Goal: Information Seeking & Learning: Find specific fact

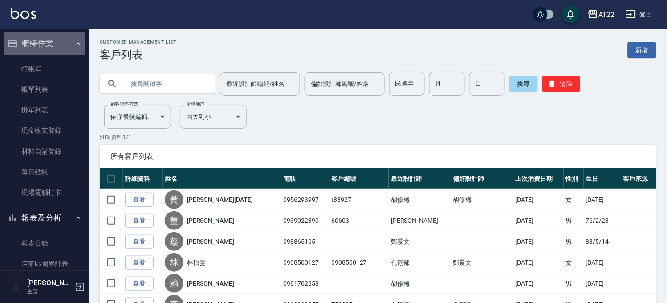
click at [44, 46] on button "櫃檯作業" at bounding box center [45, 43] width 82 height 23
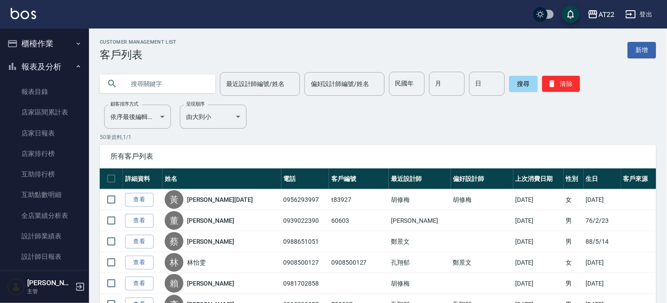
click at [44, 46] on button "櫃檯作業" at bounding box center [45, 43] width 82 height 23
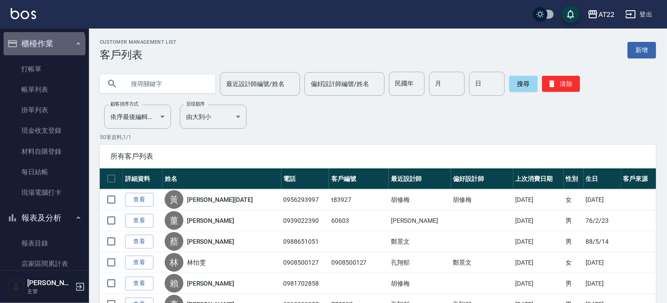
click at [44, 46] on button "櫃檯作業" at bounding box center [45, 43] width 82 height 23
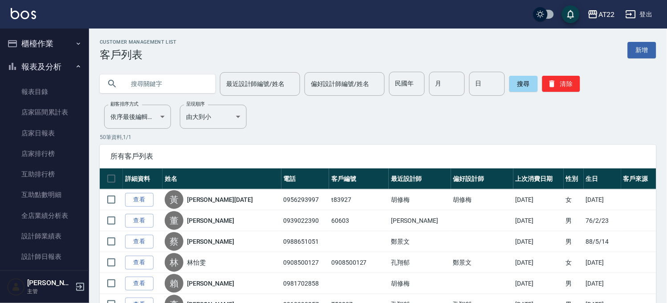
click at [44, 46] on button "櫃檯作業" at bounding box center [45, 43] width 82 height 23
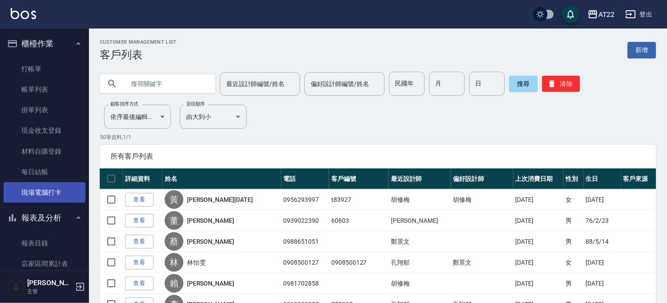
click at [34, 187] on link "現場電腦打卡" at bounding box center [45, 192] width 82 height 20
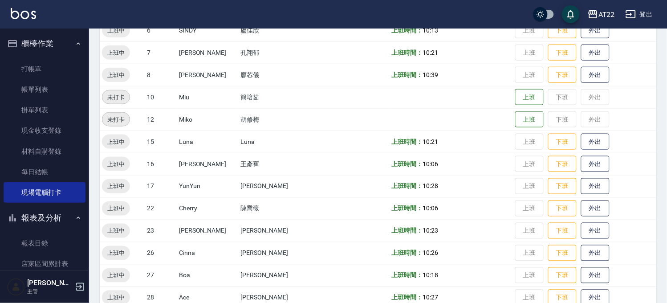
scroll to position [296, 0]
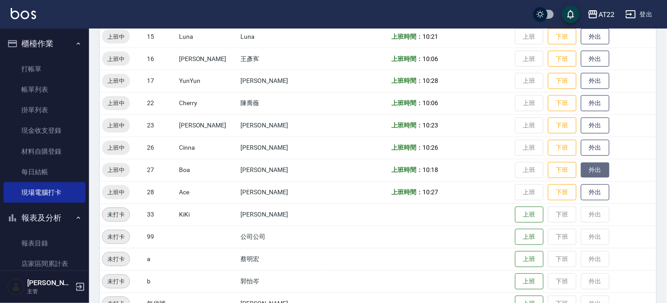
click at [581, 163] on button "外出" at bounding box center [595, 170] width 28 height 16
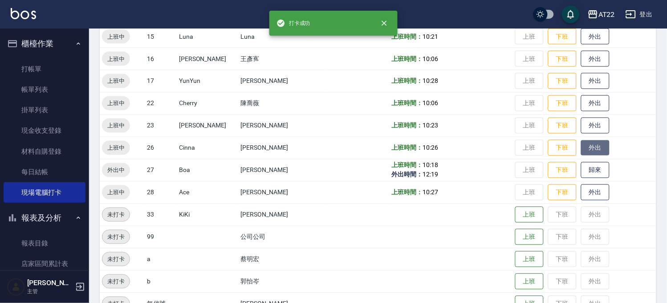
click at [581, 141] on button "外出" at bounding box center [595, 148] width 28 height 16
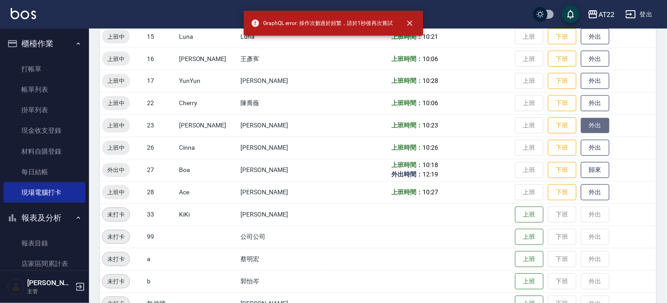
click at [581, 122] on button "外出" at bounding box center [595, 126] width 28 height 16
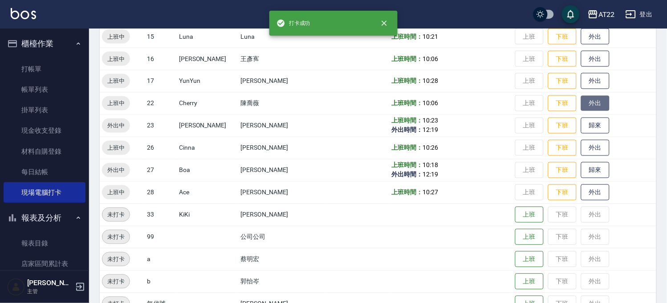
click at [585, 96] on button "外出" at bounding box center [595, 104] width 28 height 16
click at [581, 80] on button "外出" at bounding box center [595, 81] width 28 height 16
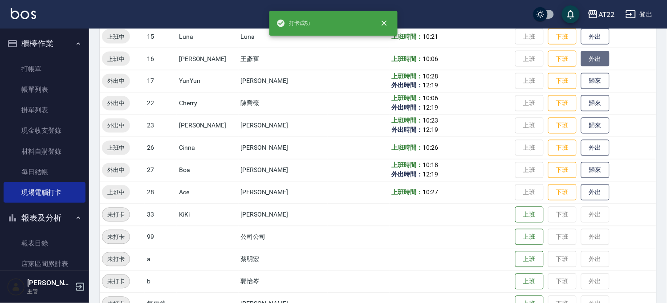
click at [581, 59] on button "外出" at bounding box center [595, 59] width 28 height 16
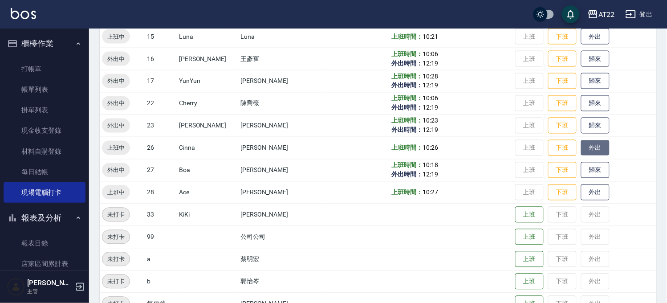
click at [588, 144] on button "外出" at bounding box center [595, 148] width 28 height 16
click at [581, 193] on button "外出" at bounding box center [595, 193] width 28 height 16
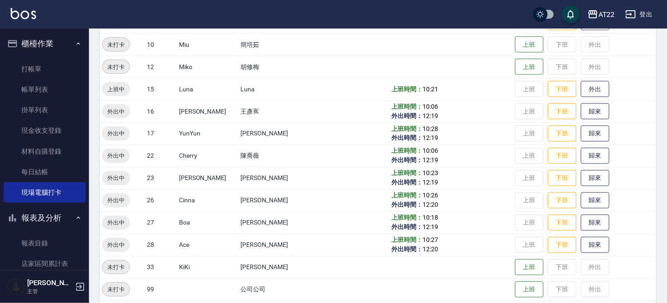
scroll to position [198, 0]
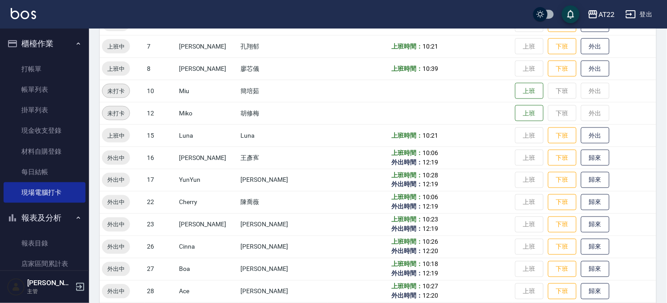
drag, startPoint x: 51, startPoint y: 47, endPoint x: 53, endPoint y: 53, distance: 5.8
click at [51, 47] on button "櫃檯作業" at bounding box center [45, 43] width 82 height 23
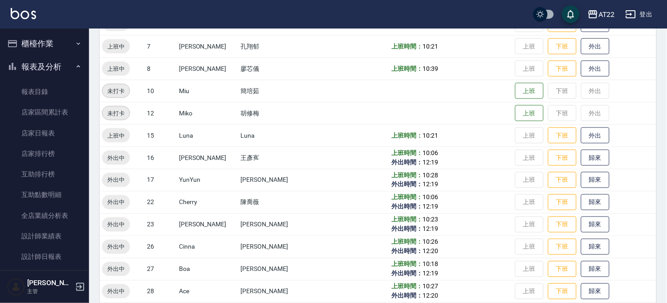
click at [52, 64] on button "報表及分析" at bounding box center [45, 66] width 82 height 23
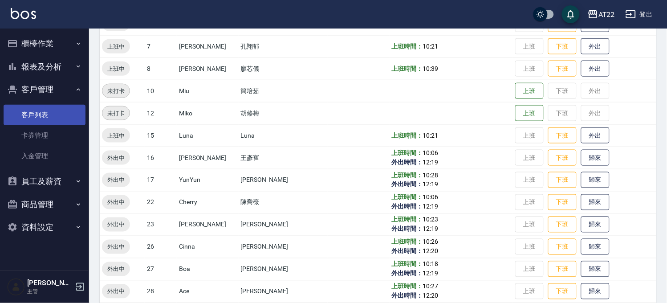
click at [44, 121] on link "客戶列表" at bounding box center [45, 115] width 82 height 20
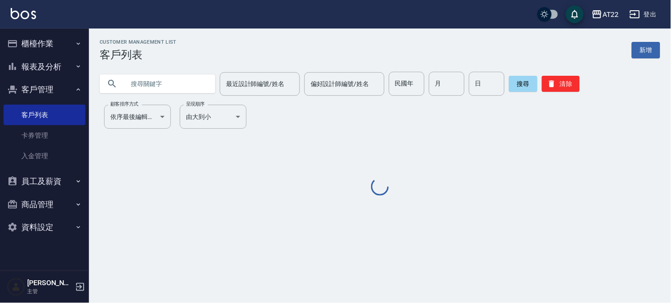
click at [179, 85] on input "text" at bounding box center [167, 84] width 84 height 24
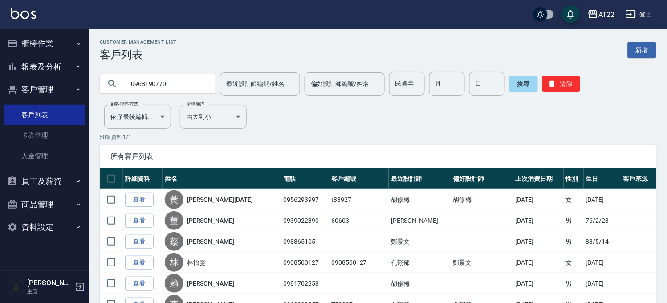
type input "0968190770"
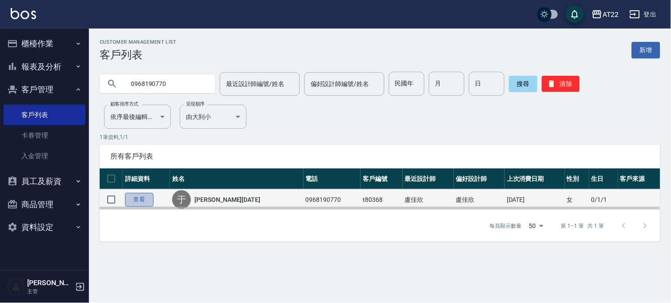
click at [153, 196] on link "查看" at bounding box center [139, 200] width 28 height 14
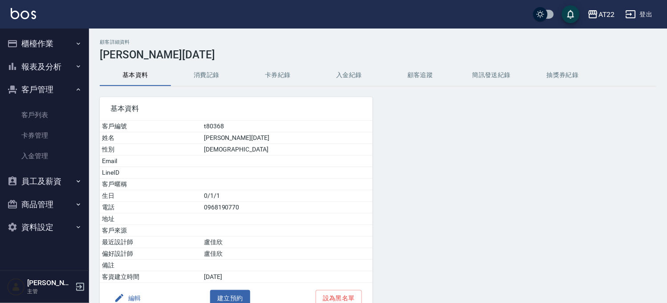
click at [209, 69] on button "消費記錄" at bounding box center [206, 75] width 71 height 21
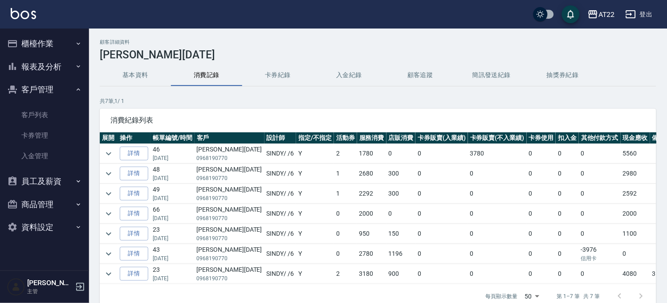
click at [114, 150] on td at bounding box center [109, 154] width 18 height 20
click at [110, 150] on icon "expand row" at bounding box center [108, 153] width 11 height 11
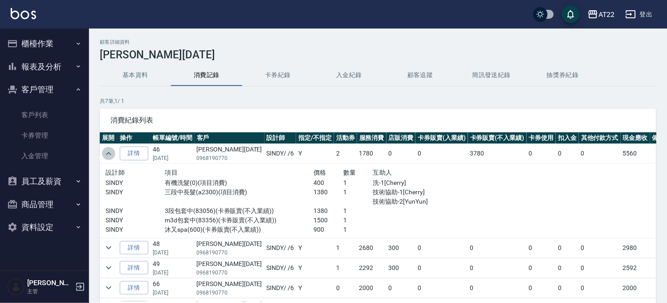
click at [110, 150] on icon "expand row" at bounding box center [108, 153] width 11 height 11
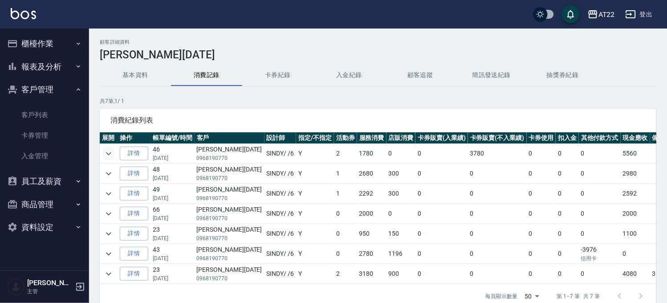
click at [100, 177] on td at bounding box center [109, 174] width 18 height 20
click at [106, 171] on icon "expand row" at bounding box center [108, 173] width 11 height 11
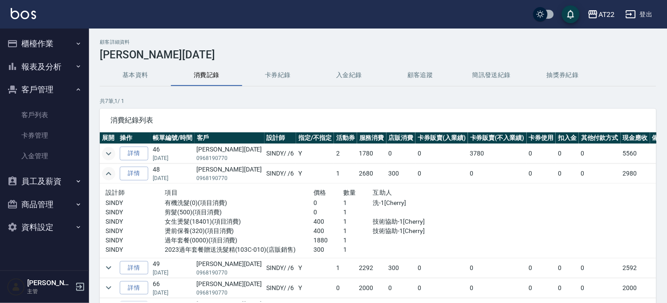
click at [106, 171] on icon "expand row" at bounding box center [108, 173] width 11 height 11
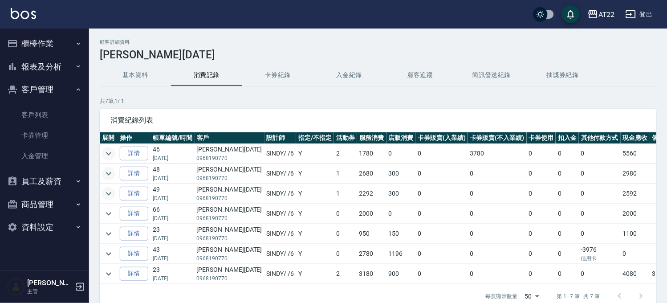
click at [107, 193] on icon "expand row" at bounding box center [108, 193] width 5 height 3
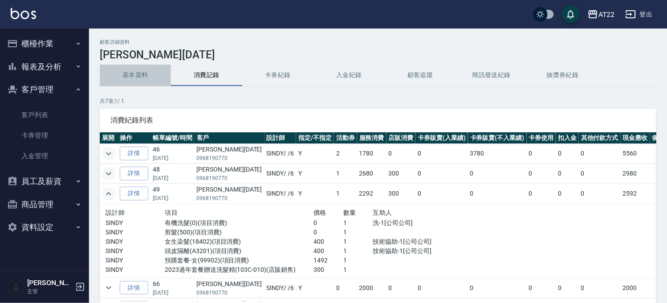
click at [143, 72] on button "基本資料" at bounding box center [135, 75] width 71 height 21
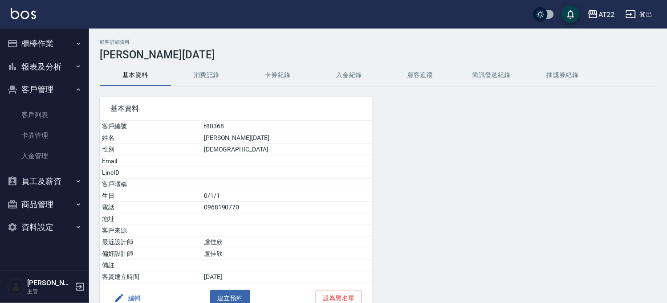
click at [210, 73] on button "消費記錄" at bounding box center [206, 75] width 71 height 21
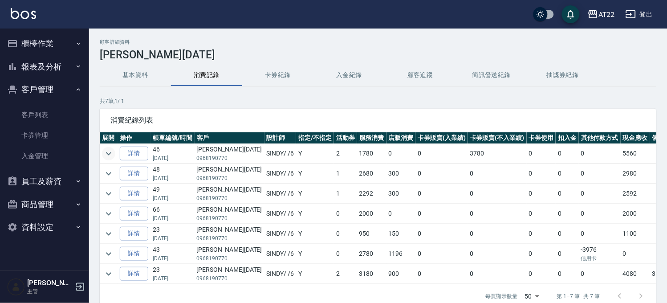
click at [112, 154] on icon "expand row" at bounding box center [108, 153] width 11 height 11
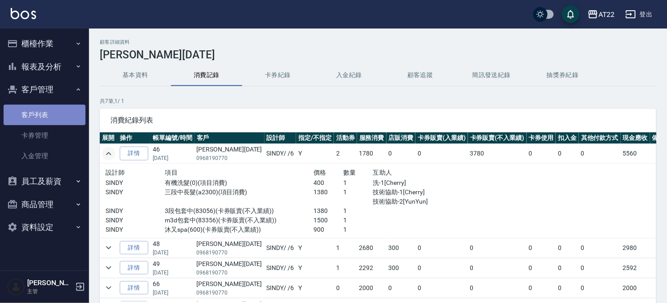
click at [52, 113] on link "客戶列表" at bounding box center [45, 115] width 82 height 20
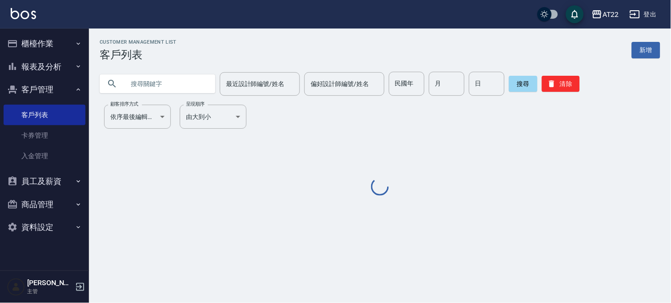
click at [176, 89] on input "text" at bounding box center [167, 84] width 84 height 24
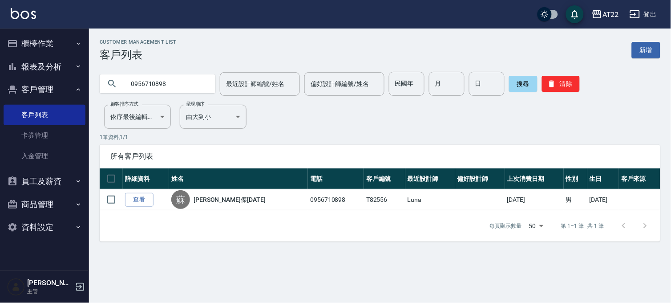
drag, startPoint x: 185, startPoint y: 90, endPoint x: 98, endPoint y: 86, distance: 86.4
click at [98, 86] on div "0956710898 最近設計師編號/姓名 最近設計師編號/姓名 偏好設計師編號/姓名 偏好設計師編號/姓名 民國年 民國年 月 月 日 日 搜尋 清除" at bounding box center [375, 78] width 572 height 35
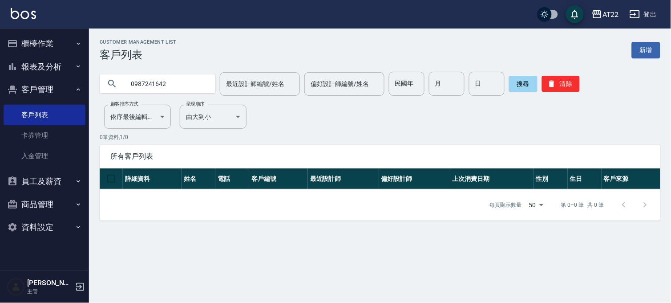
click at [149, 73] on input "0987241642" at bounding box center [167, 84] width 84 height 24
click at [134, 72] on input "0989920167" at bounding box center [167, 84] width 84 height 24
click at [179, 84] on input "0920821262" at bounding box center [167, 84] width 84 height 24
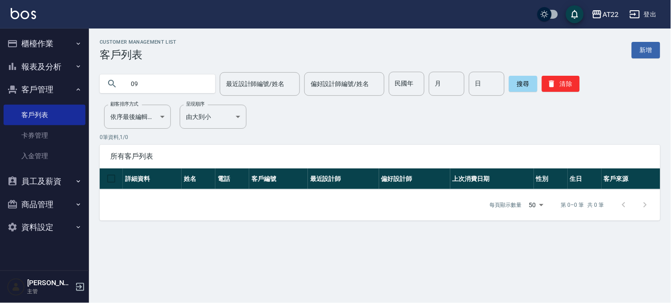
type input "0"
click at [523, 83] on button "搜尋" at bounding box center [523, 84] width 28 height 16
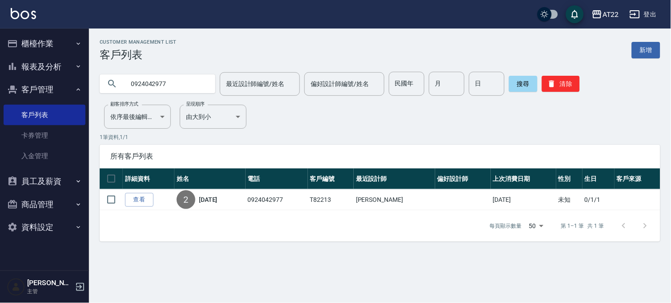
click at [179, 83] on input "0924042977" at bounding box center [167, 84] width 84 height 24
type input "0"
type input "0978663268"
click at [518, 77] on button "搜尋" at bounding box center [523, 84] width 28 height 16
